Goal: Communication & Community: Share content

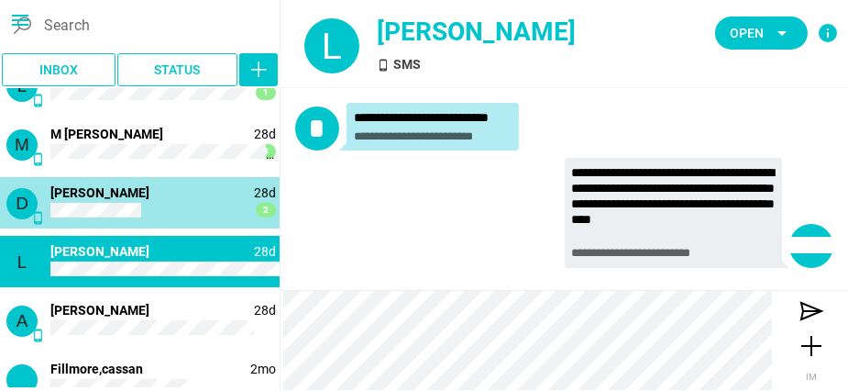
click at [164, 208] on div "D phone_android 28d 2 [PERSON_NAME]" at bounding box center [140, 202] width 280 height 51
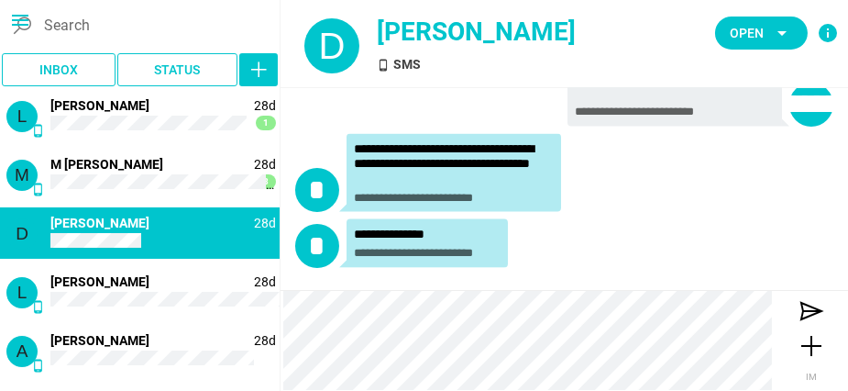
scroll to position [232, 0]
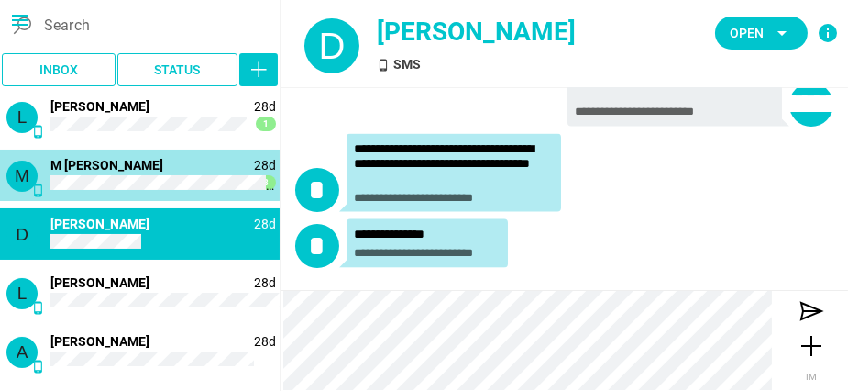
click at [156, 172] on div "M phone_android 28d 3 M [PERSON_NAME]" at bounding box center [140, 174] width 280 height 51
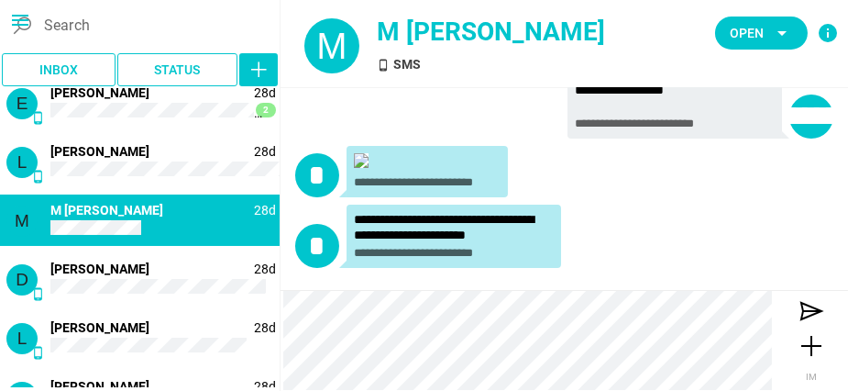
scroll to position [651, 0]
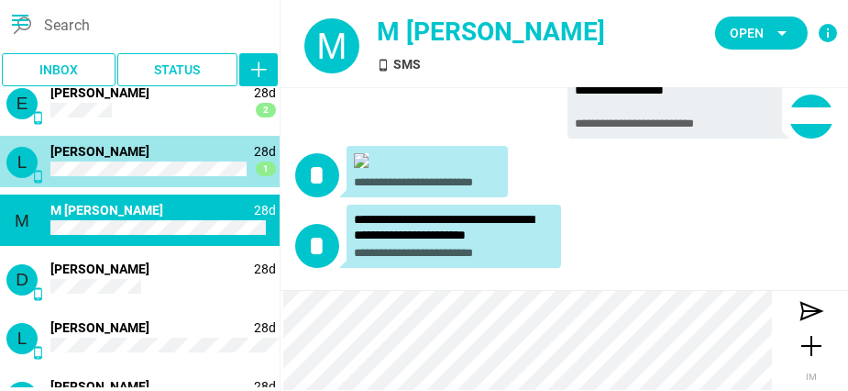
click at [103, 155] on span "[PERSON_NAME]" at bounding box center [99, 151] width 99 height 15
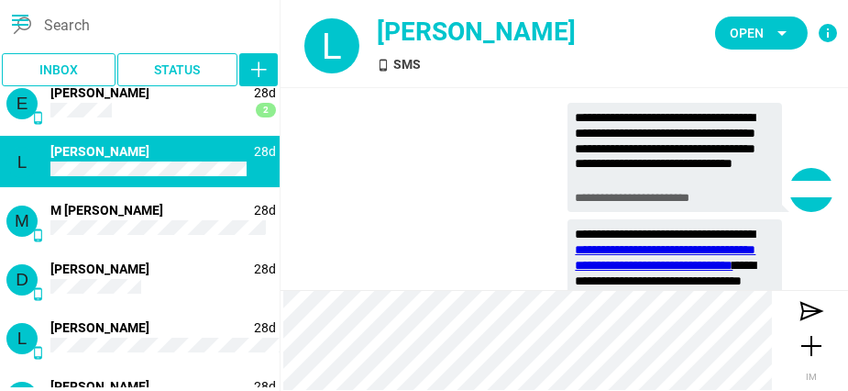
scroll to position [13079, 0]
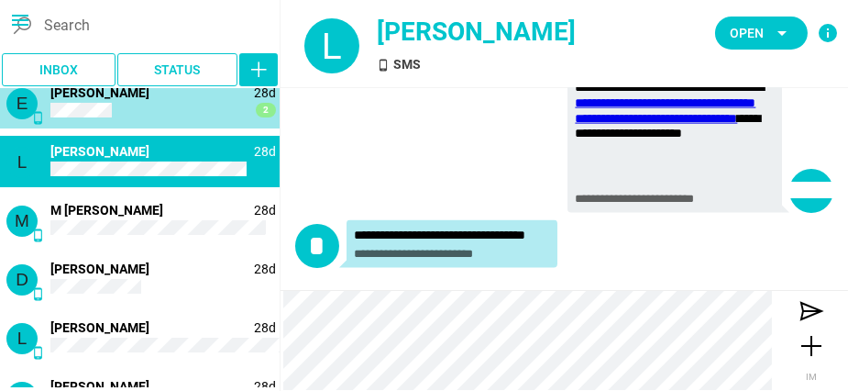
click at [111, 96] on span "[PERSON_NAME]" at bounding box center [99, 92] width 99 height 15
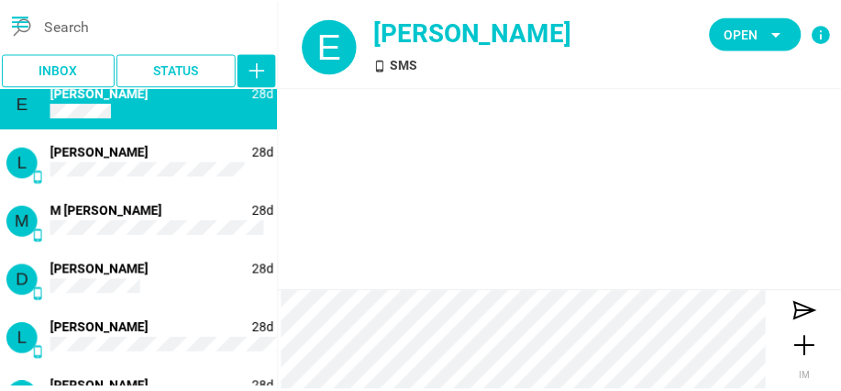
scroll to position [13018, 0]
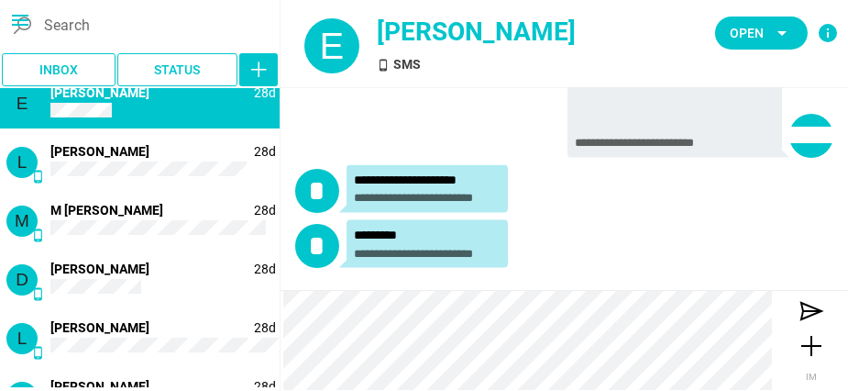
click at [23, 21] on icon "menu" at bounding box center [20, 20] width 22 height 22
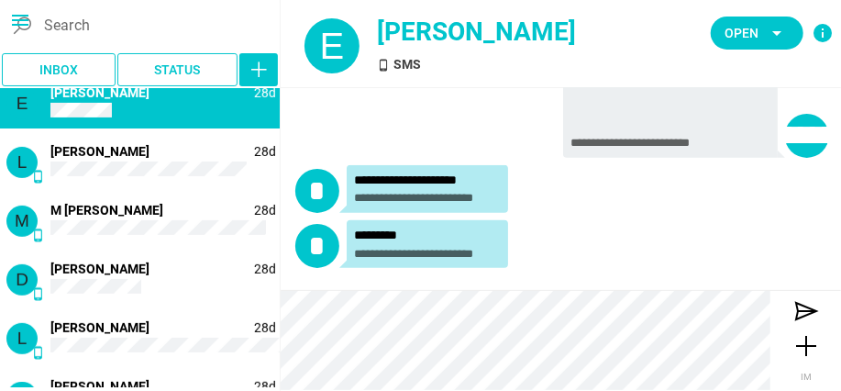
scroll to position [13048, 0]
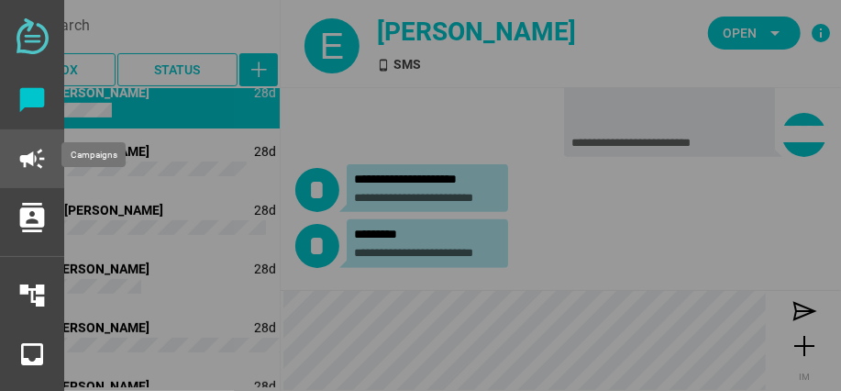
click at [35, 155] on icon "campaign" at bounding box center [31, 158] width 29 height 29
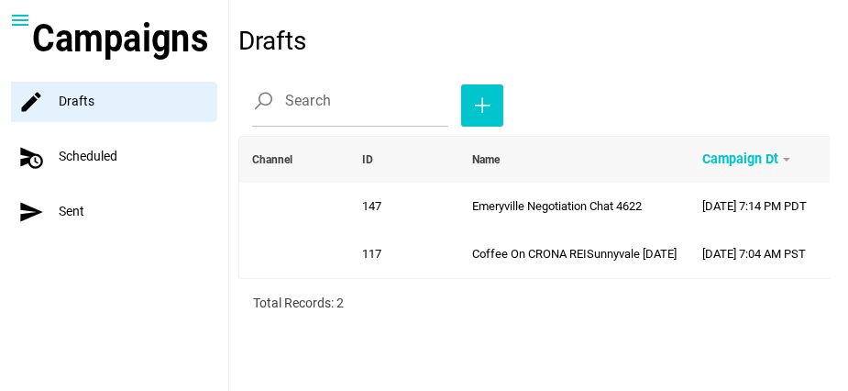
click at [80, 210] on div "send Sent" at bounding box center [119, 212] width 217 height 40
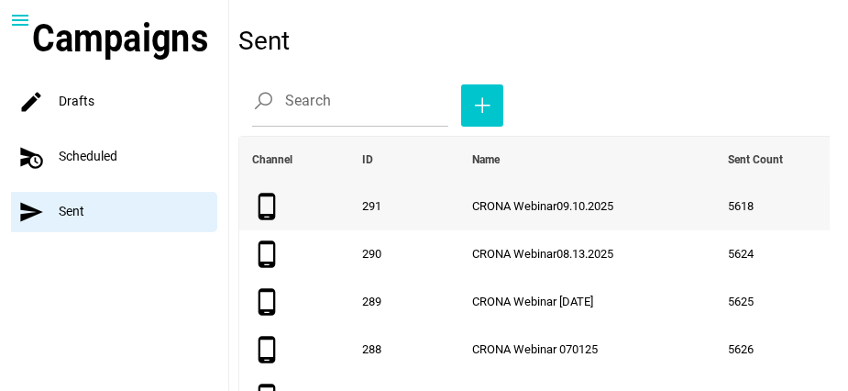
click at [483, 204] on span "CRONA Webinar09.10.2025" at bounding box center [542, 206] width 141 height 14
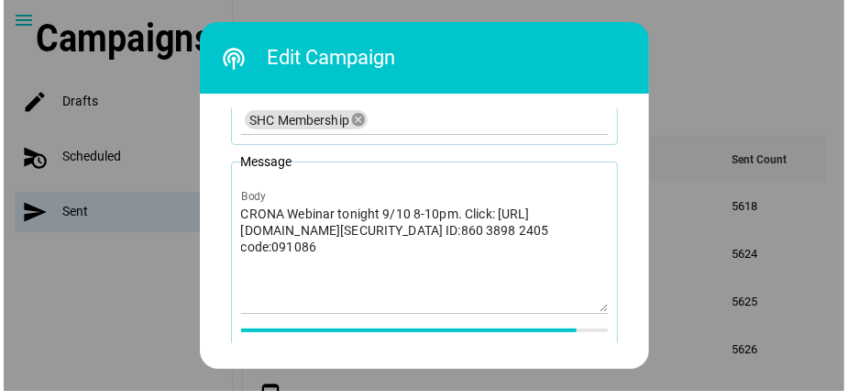
scroll to position [245, 0]
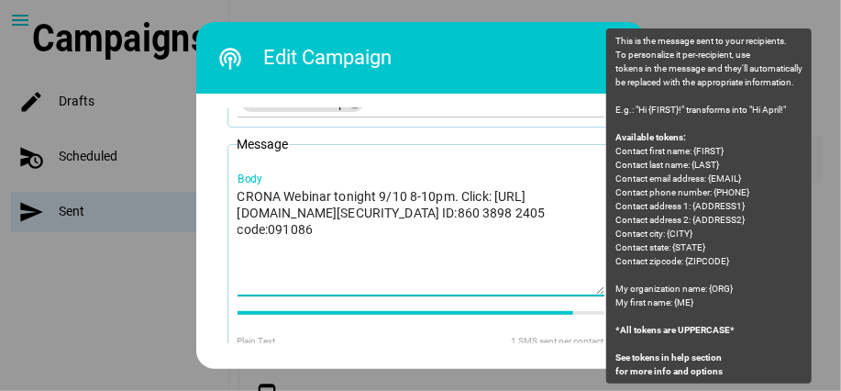
drag, startPoint x: 344, startPoint y: 245, endPoint x: 233, endPoint y: 196, distance: 121.1
click at [237, 196] on textarea "CRONA Webinar tonight 9/10 8-10pm. Click: [URL][DOMAIN_NAME][SECURITY_DATA] ID:…" at bounding box center [420, 240] width 367 height 107
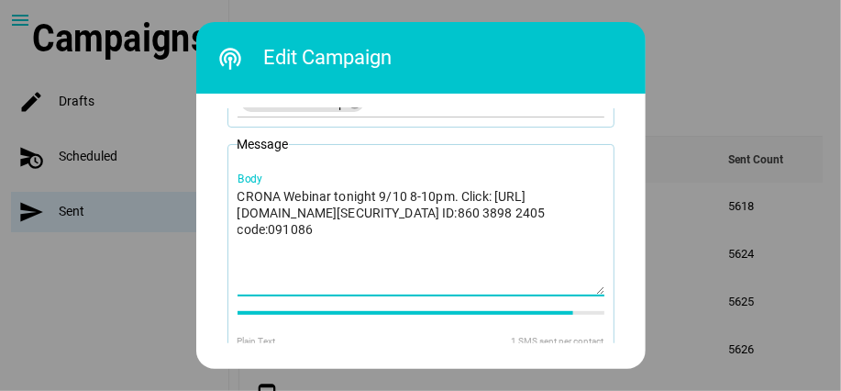
click at [112, 248] on div at bounding box center [420, 195] width 841 height 391
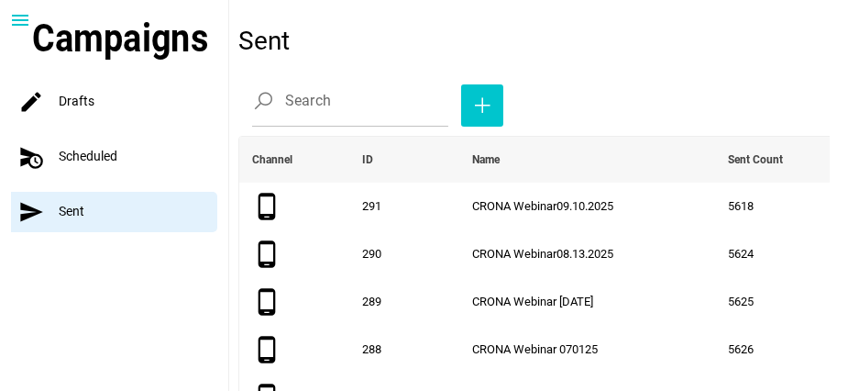
scroll to position [75, 0]
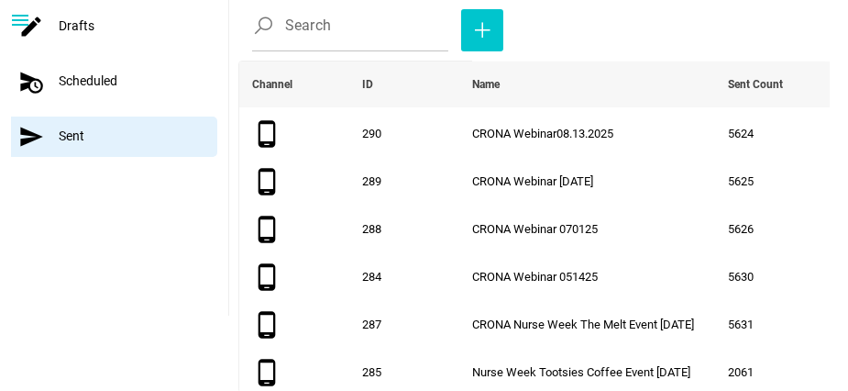
click at [115, 79] on div "schedule_send Scheduled" at bounding box center [119, 81] width 217 height 40
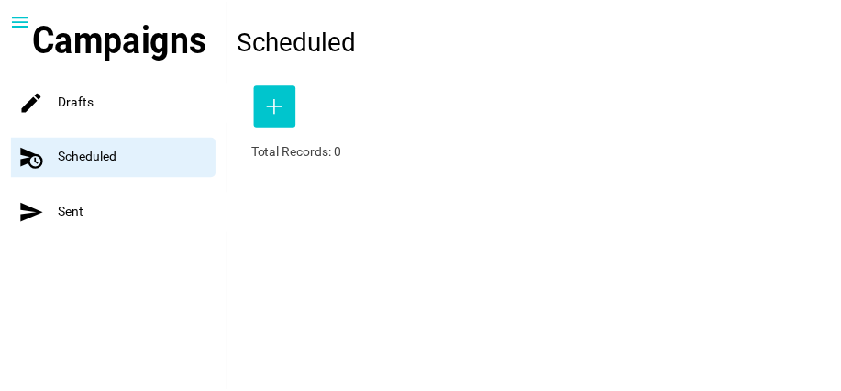
scroll to position [0, 0]
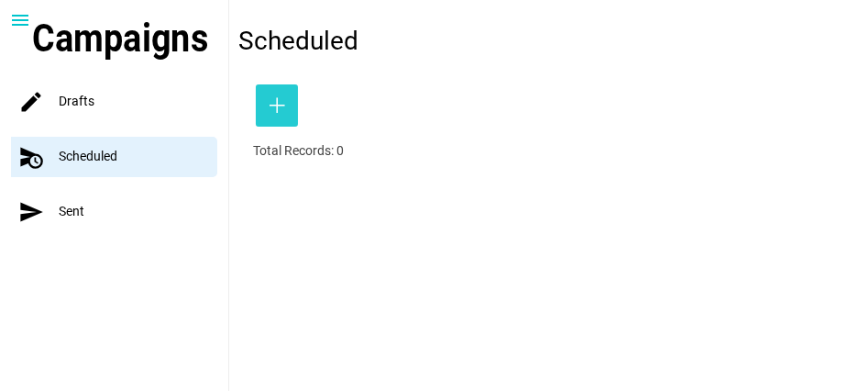
click at [281, 105] on icon "button" at bounding box center [277, 105] width 22 height 22
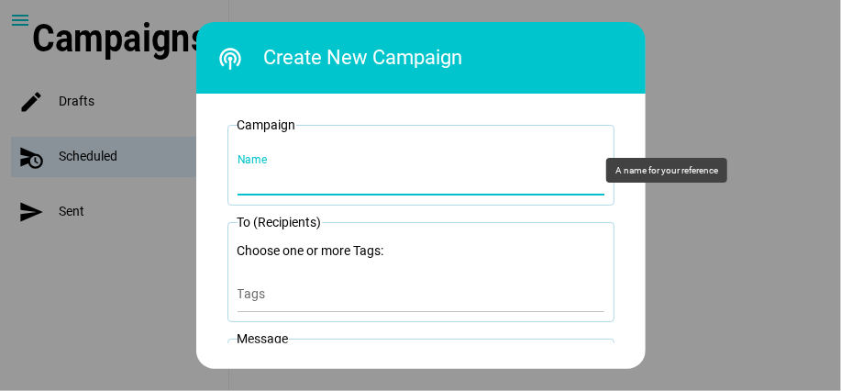
click at [343, 185] on input "Name" at bounding box center [420, 169] width 367 height 51
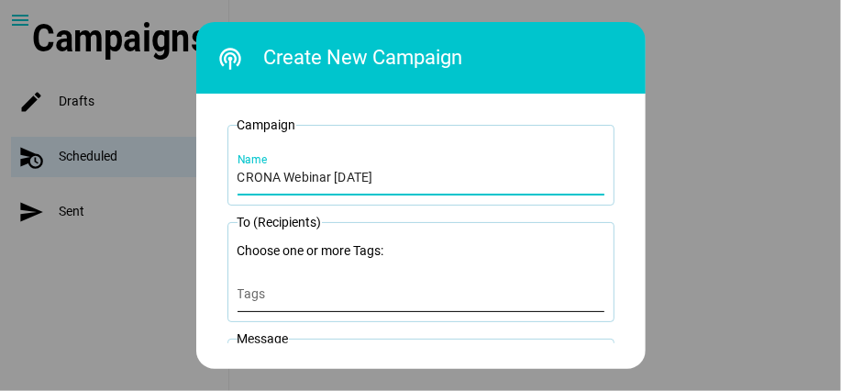
type input "CRONA Webinar [DATE]"
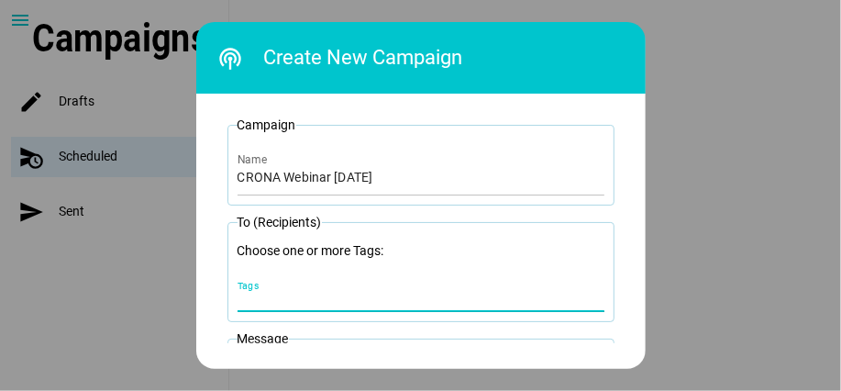
click at [329, 295] on input "Tags" at bounding box center [420, 299] width 367 height 22
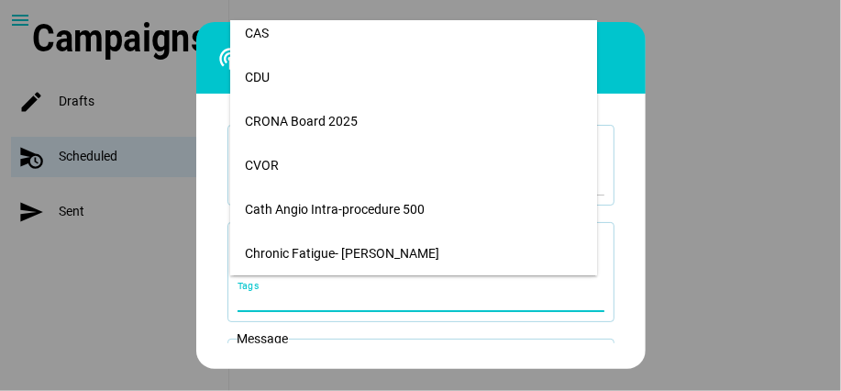
scroll to position [1461, 0]
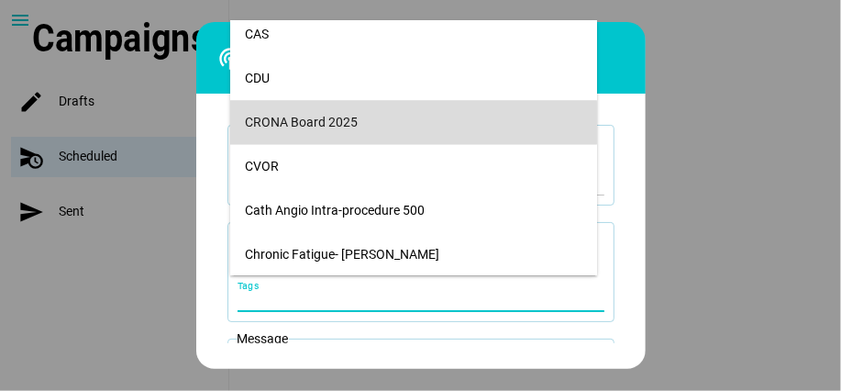
click at [311, 124] on div "CRONA Board 2025" at bounding box center [413, 123] width 337 height 16
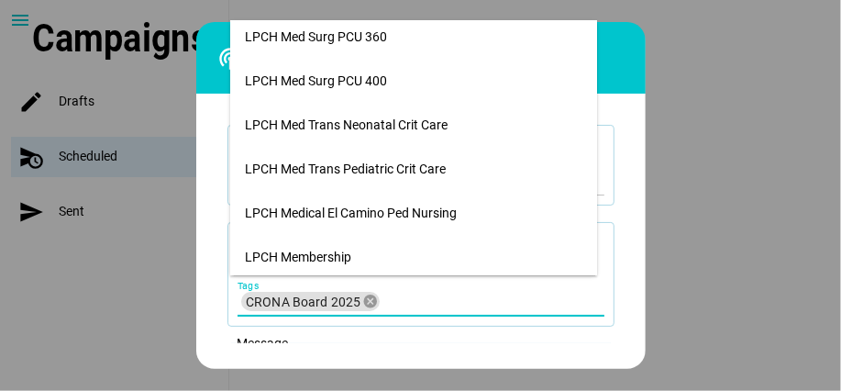
scroll to position [3571, 0]
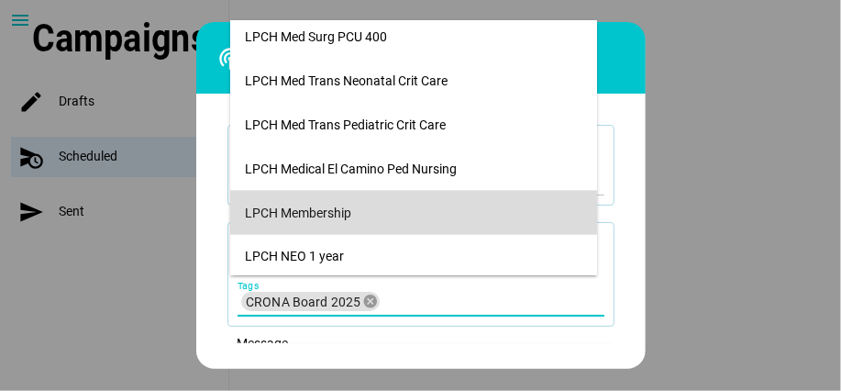
click at [326, 206] on div "LPCH Membership" at bounding box center [413, 213] width 337 height 16
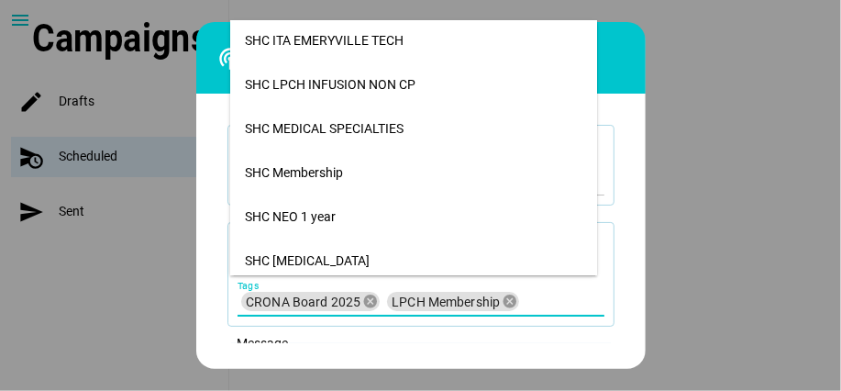
scroll to position [8322, 0]
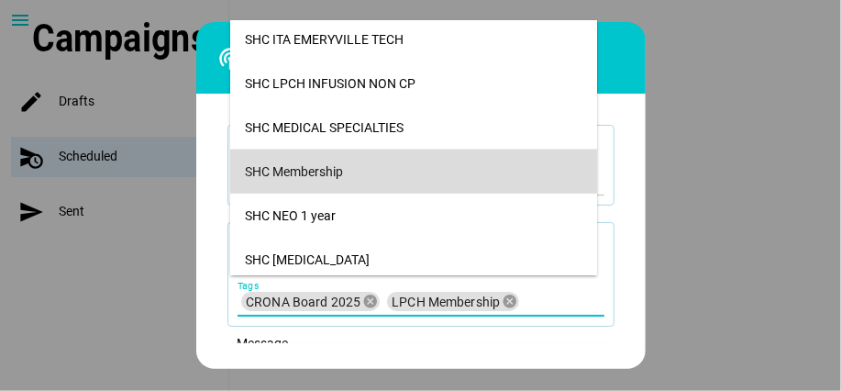
click at [343, 166] on div "SHC Membership" at bounding box center [413, 172] width 337 height 16
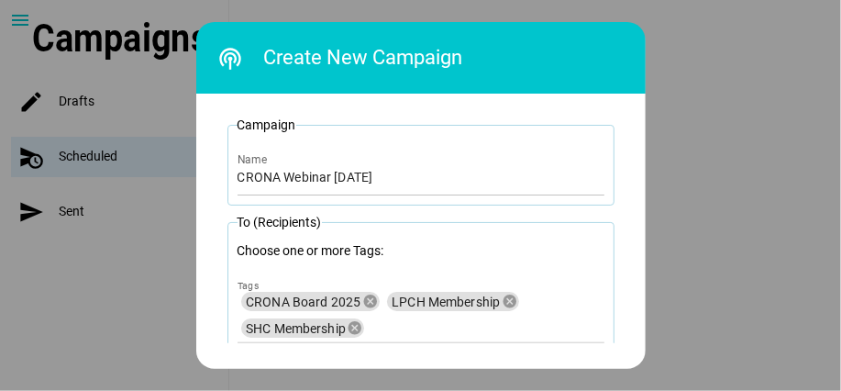
click at [615, 248] on div "Campaign ID: CRONA Webinar [DATE] Name To (Recipients) Choose one or more Tags:…" at bounding box center [421, 225] width 420 height 235
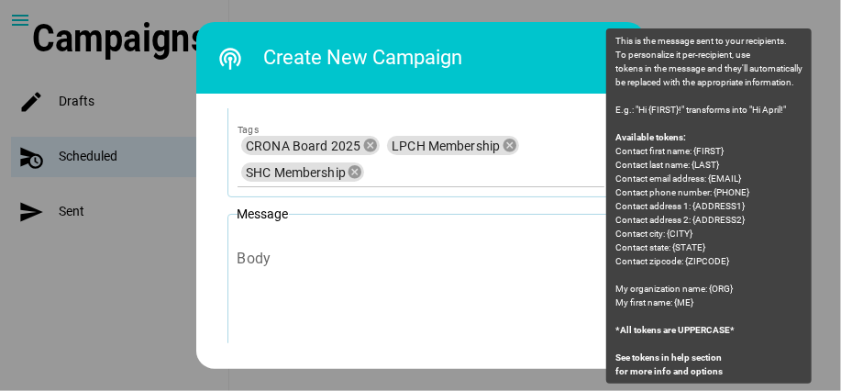
scroll to position [221, 0]
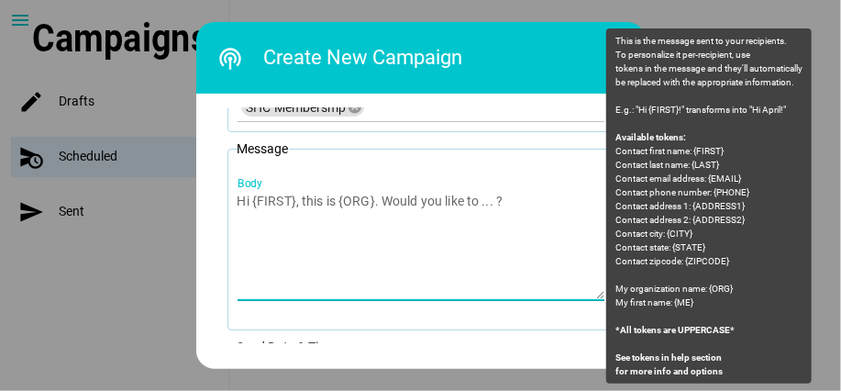
click at [267, 193] on textarea "Body" at bounding box center [420, 245] width 367 height 107
paste textarea "CRONA Webinar tonight 9/10 8-10pm. Click: [URL][DOMAIN_NAME][SECURITY_DATA] ID:…"
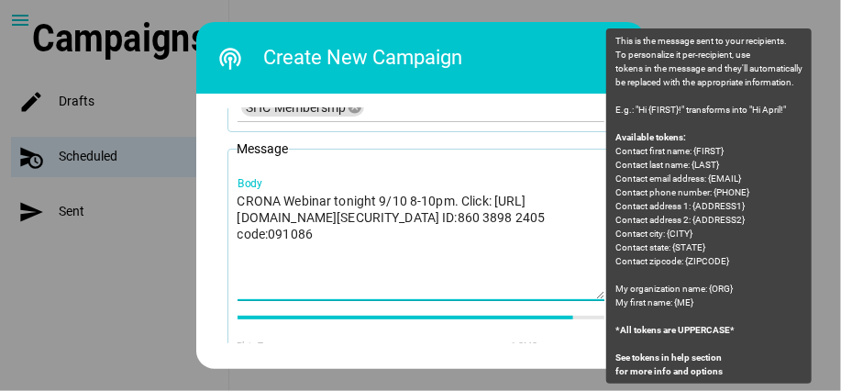
click at [395, 197] on textarea "CRONA Webinar tonight 9/10 8-10pm. Click: [URL][DOMAIN_NAME][SECURITY_DATA] ID:…" at bounding box center [420, 245] width 367 height 107
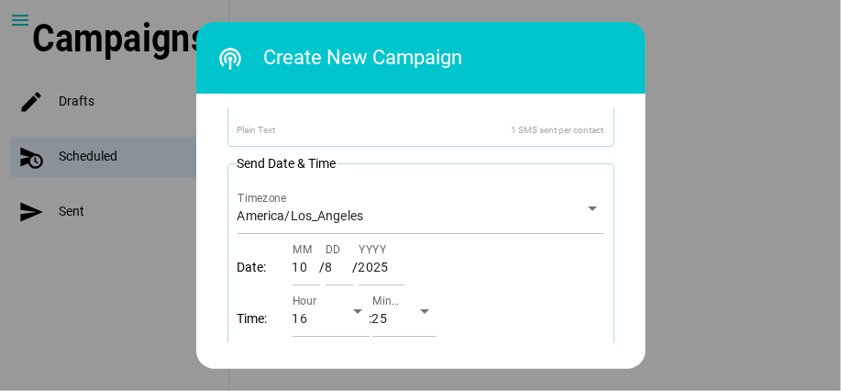
scroll to position [436, 0]
type textarea "CRONA Webinar tonight 10/8 8-10pm. Click: [URL][DOMAIN_NAME][SECURITY_DATA] ID:…"
click at [350, 306] on icon "arrow_drop_down" at bounding box center [358, 311] width 22 height 22
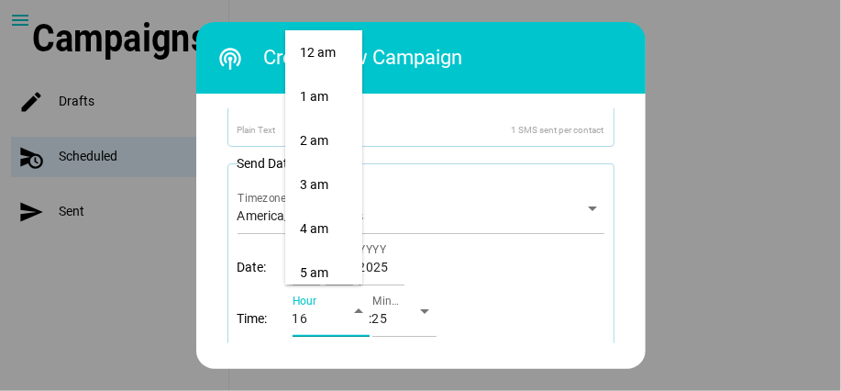
scroll to position [704, 0]
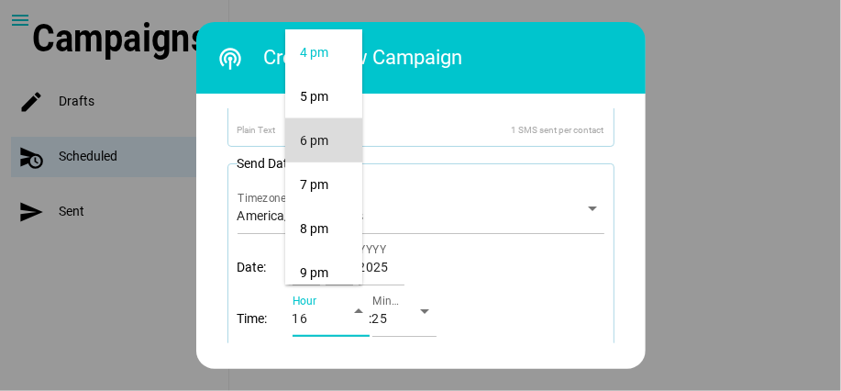
click at [321, 145] on div "6 pm" at bounding box center [324, 141] width 48 height 16
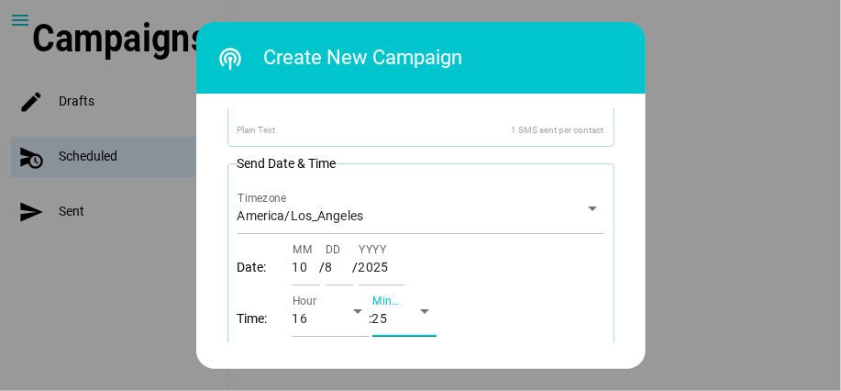
click at [423, 306] on icon "arrow_drop_down" at bounding box center [425, 311] width 22 height 22
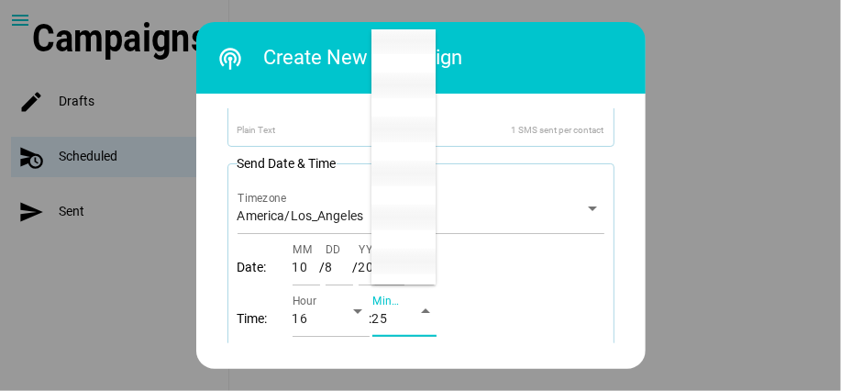
scroll to position [0, 0]
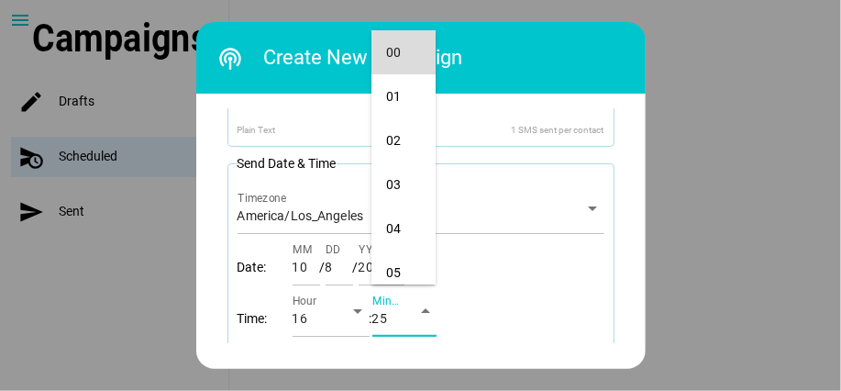
click at [402, 53] on div "00" at bounding box center [403, 53] width 35 height 16
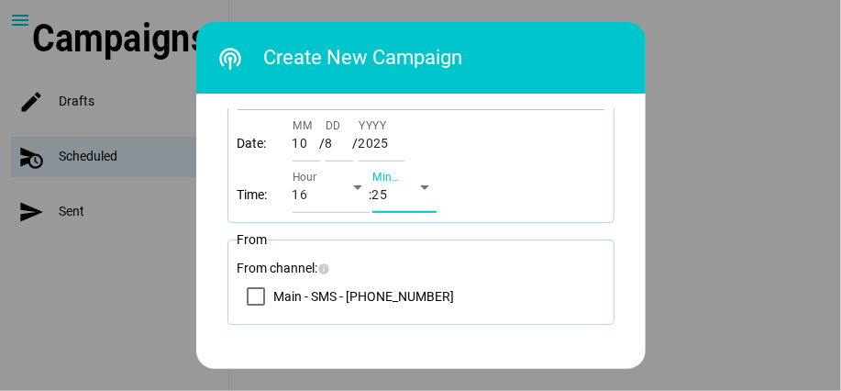
scroll to position [36, 0]
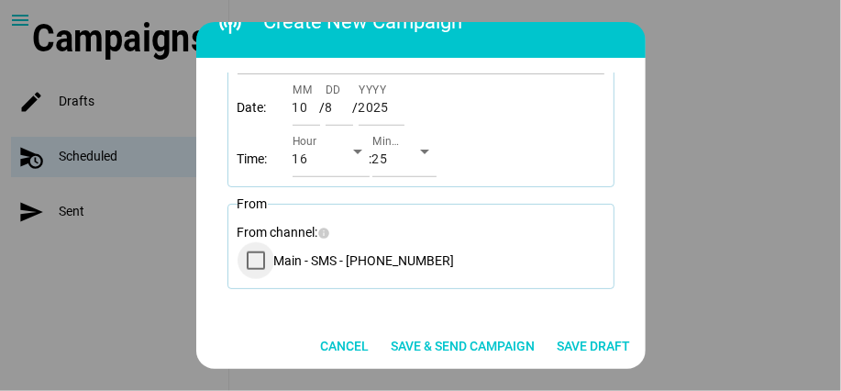
click at [247, 259] on div "Main - SMS - (888) 855-7160" at bounding box center [256, 260] width 18 height 18
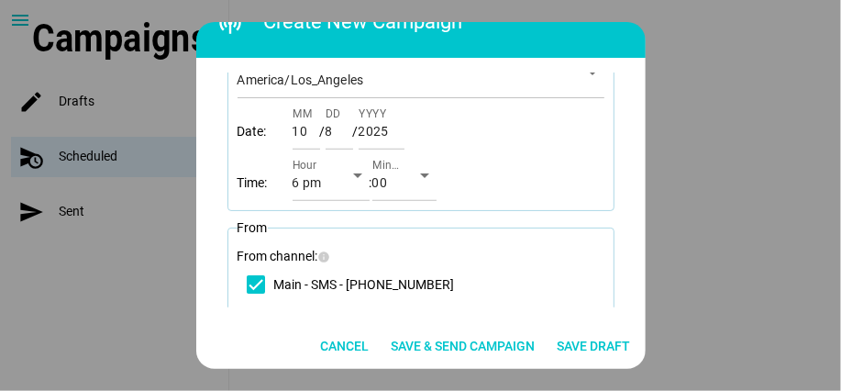
scroll to position [560, 0]
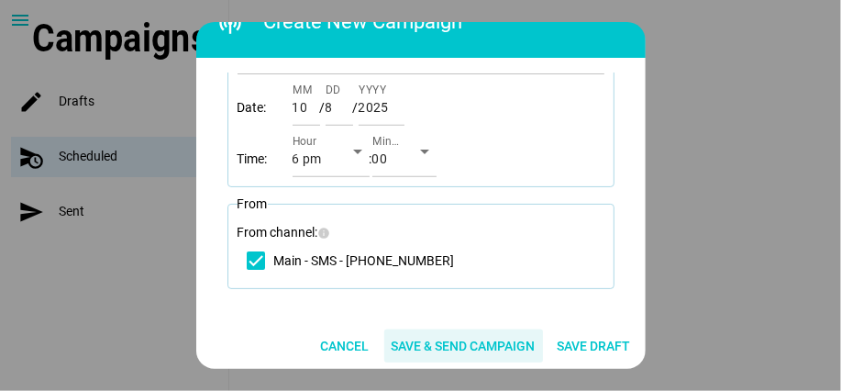
click at [467, 341] on span "Save & Send Campaign" at bounding box center [464, 346] width 144 height 22
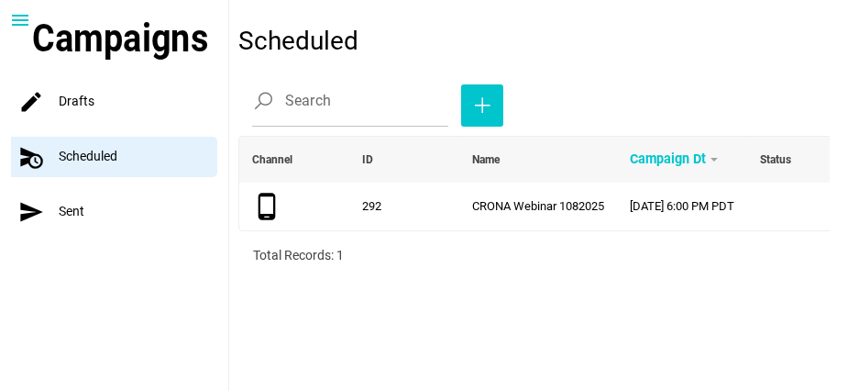
click at [20, 23] on icon "menu" at bounding box center [20, 20] width 22 height 22
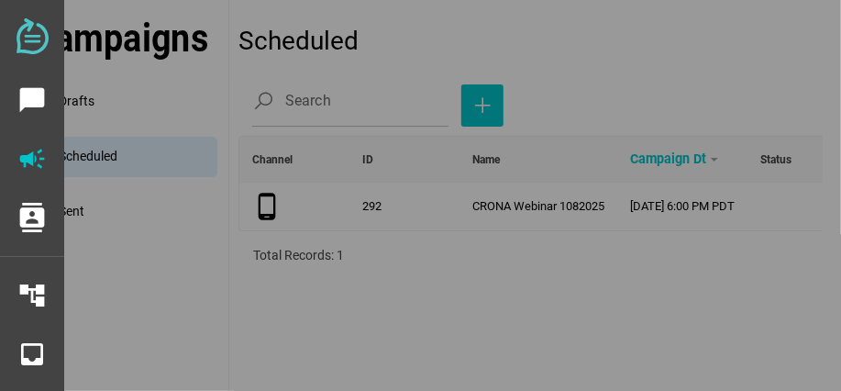
scroll to position [152, 0]
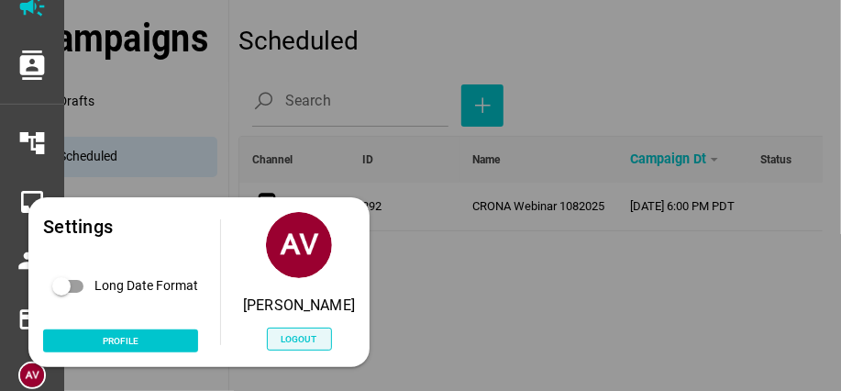
click at [308, 332] on span "Logout" at bounding box center [299, 339] width 36 height 16
